Goal: Information Seeking & Learning: Learn about a topic

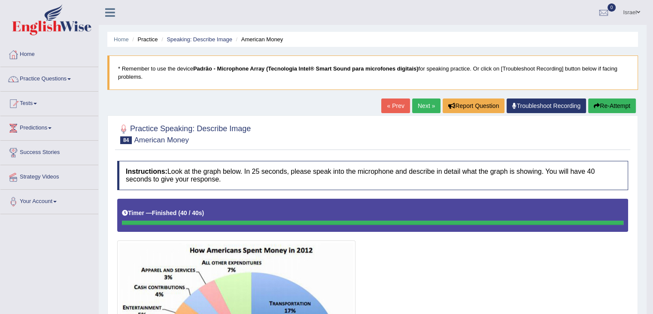
click at [423, 103] on link "Next »" at bounding box center [426, 105] width 28 height 15
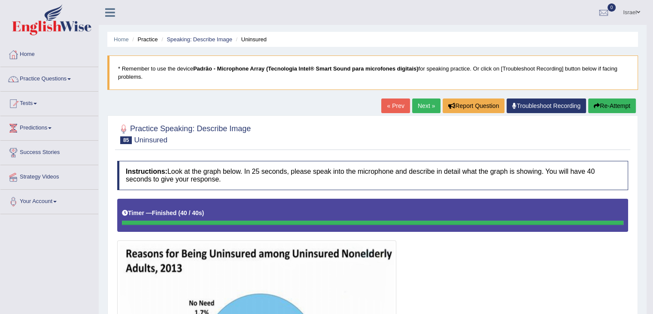
click at [424, 101] on link "Next »" at bounding box center [426, 105] width 28 height 15
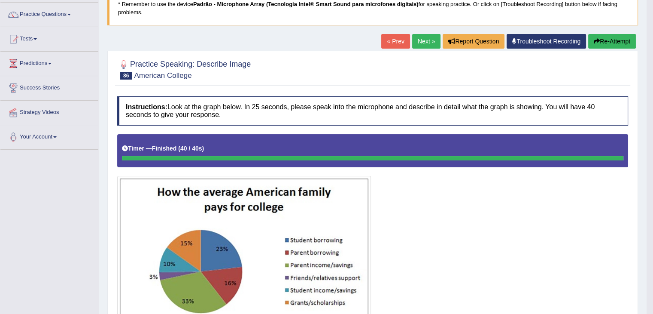
scroll to position [64, 0]
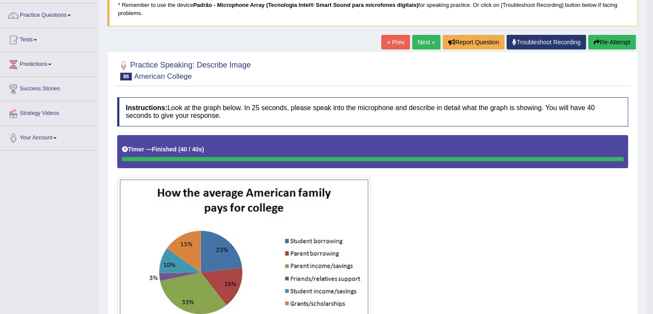
click at [430, 37] on link "Next »" at bounding box center [426, 42] width 28 height 15
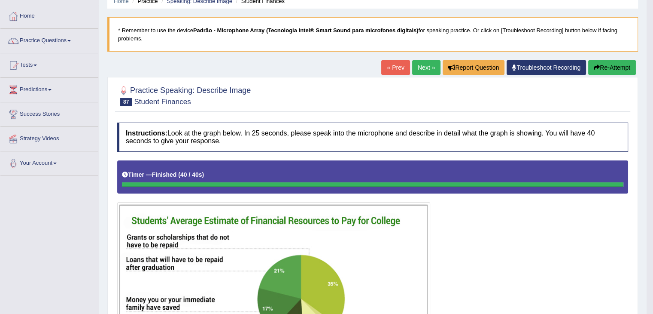
scroll to position [27, 0]
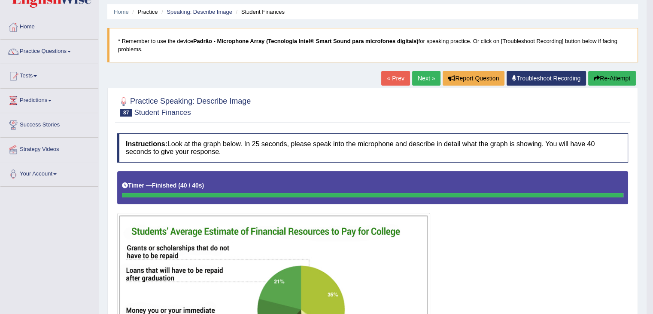
click at [423, 73] on link "Next »" at bounding box center [426, 78] width 28 height 15
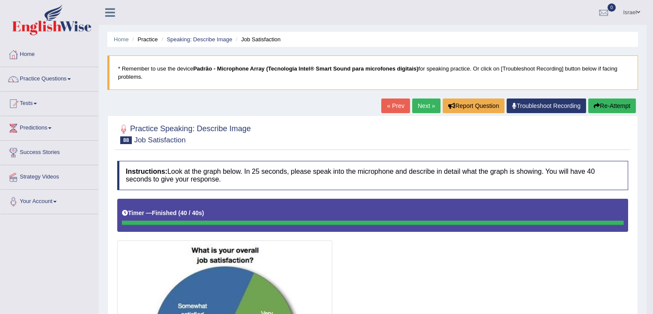
click at [424, 104] on link "Next »" at bounding box center [426, 105] width 28 height 15
